Goal: Find specific page/section: Find specific page/section

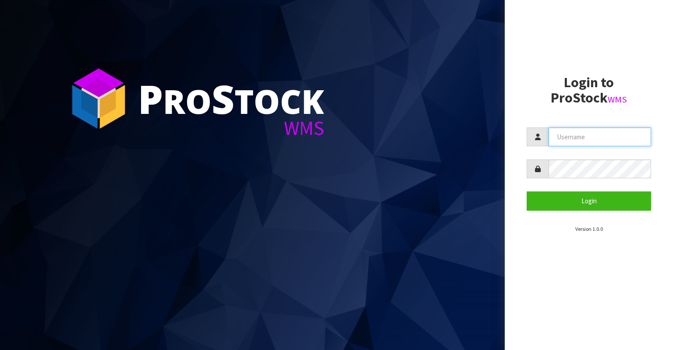
click at [587, 139] on input "text" at bounding box center [600, 137] width 103 height 19
paste input "KitchenAid"
type input "KitchenAid"
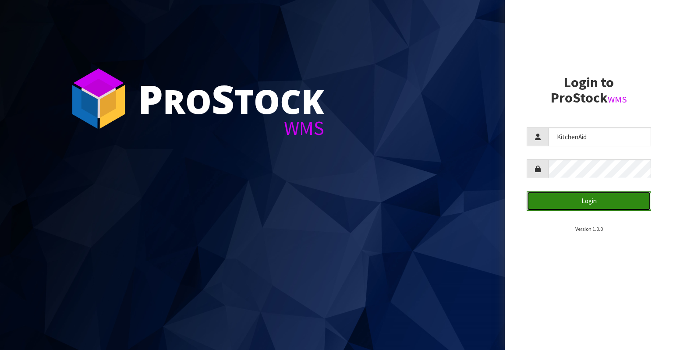
click at [599, 201] on button "Login" at bounding box center [589, 200] width 124 height 19
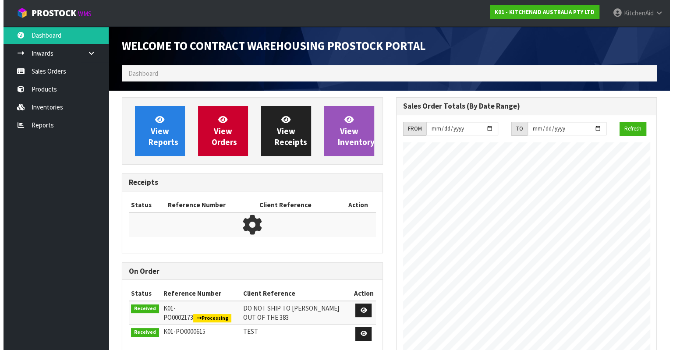
scroll to position [484, 274]
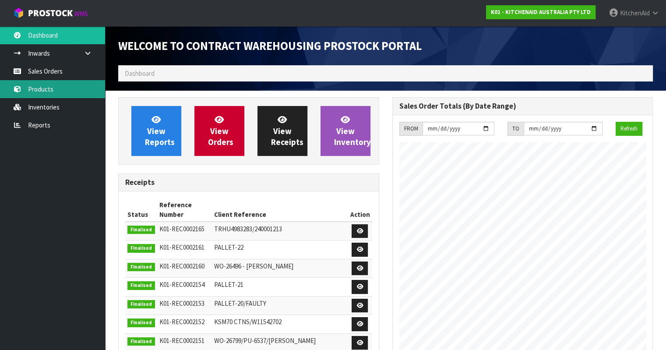
click at [47, 89] on link "Products" at bounding box center [52, 89] width 105 height 18
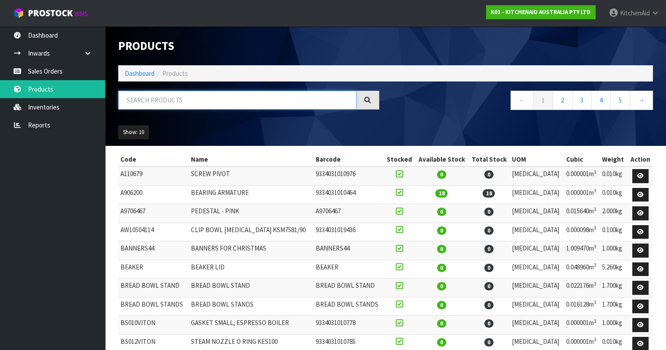
click at [154, 103] on input "text" at bounding box center [237, 100] width 238 height 19
paste input "5KMT4109ABM"
type input "5KMT4109ABM"
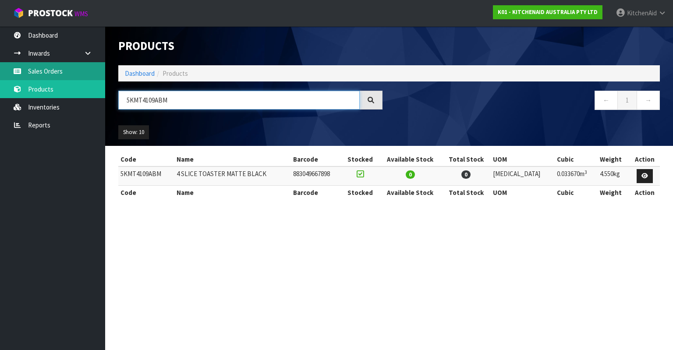
drag, startPoint x: 191, startPoint y: 104, endPoint x: 44, endPoint y: 72, distance: 150.2
click at [44, 72] on body "Toggle navigation ProStock WMS K01 - KITCHENAID AUSTRALIA PTY LTD [GEOGRAPHIC_D…" at bounding box center [336, 175] width 673 height 350
paste input "KSMPRA"
type input "KSMPRA"
